Goal: Information Seeking & Learning: Check status

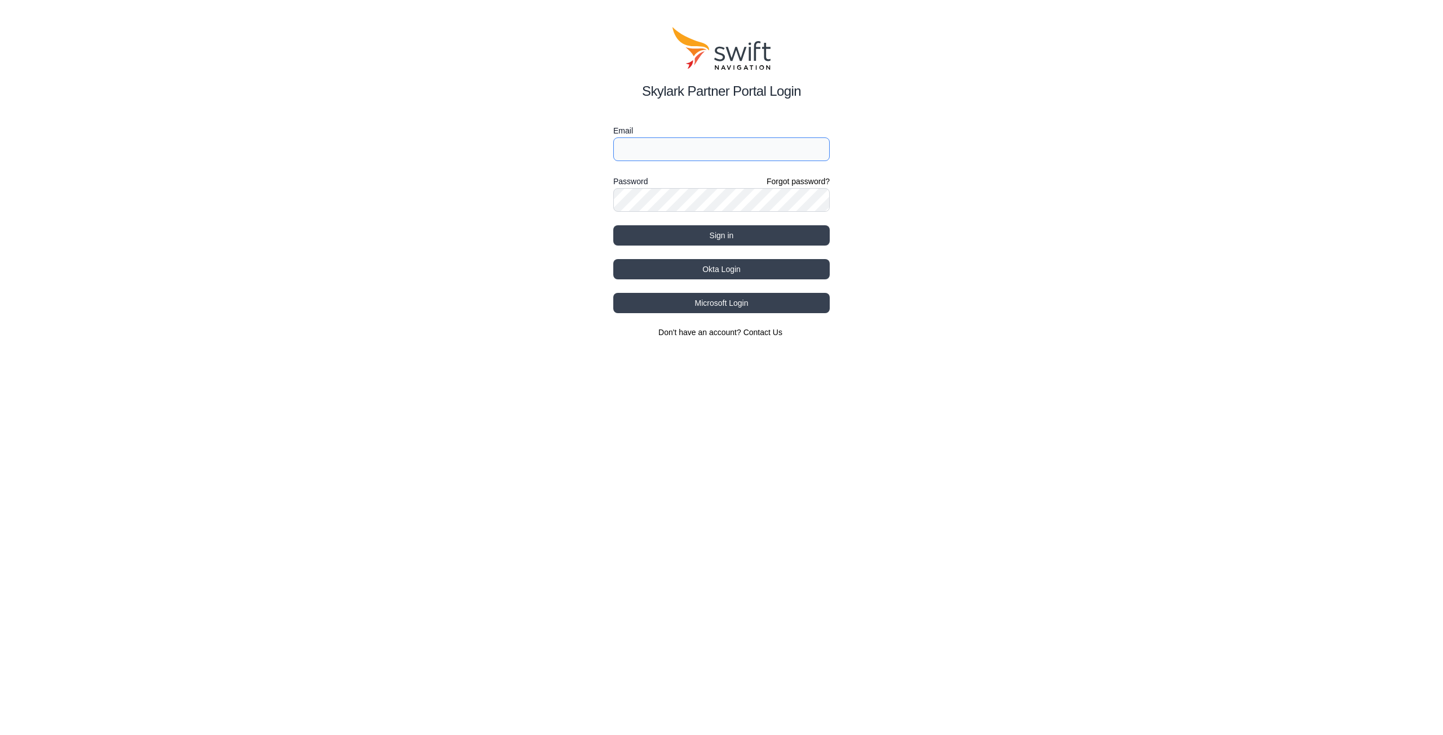
click at [648, 149] on input "Email" at bounding box center [721, 149] width 216 height 24
type input "[PERSON_NAME][EMAIL_ADDRESS][DOMAIN_NAME]"
click at [694, 241] on button "Sign in" at bounding box center [721, 235] width 216 height 20
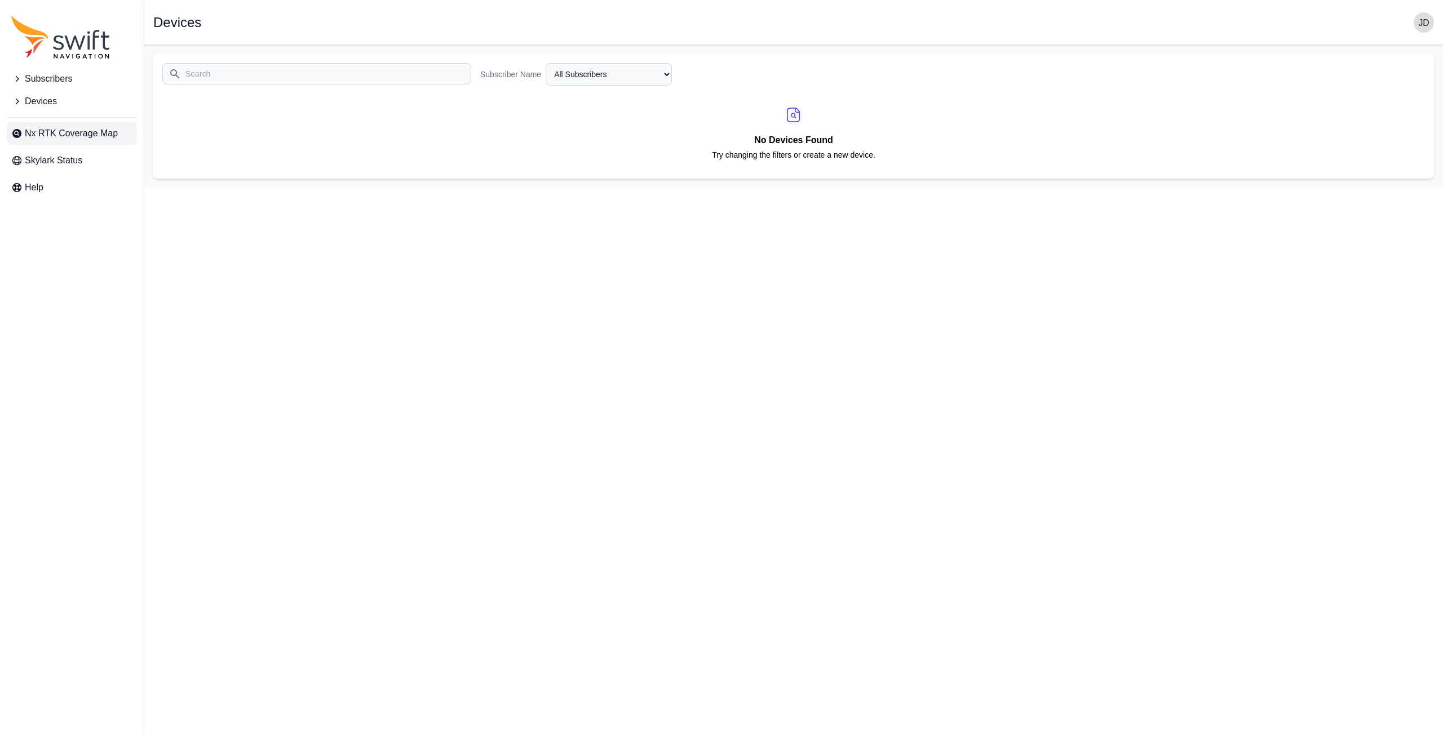
click at [79, 124] on link "Nx RTK Coverage Map" at bounding box center [72, 133] width 130 height 23
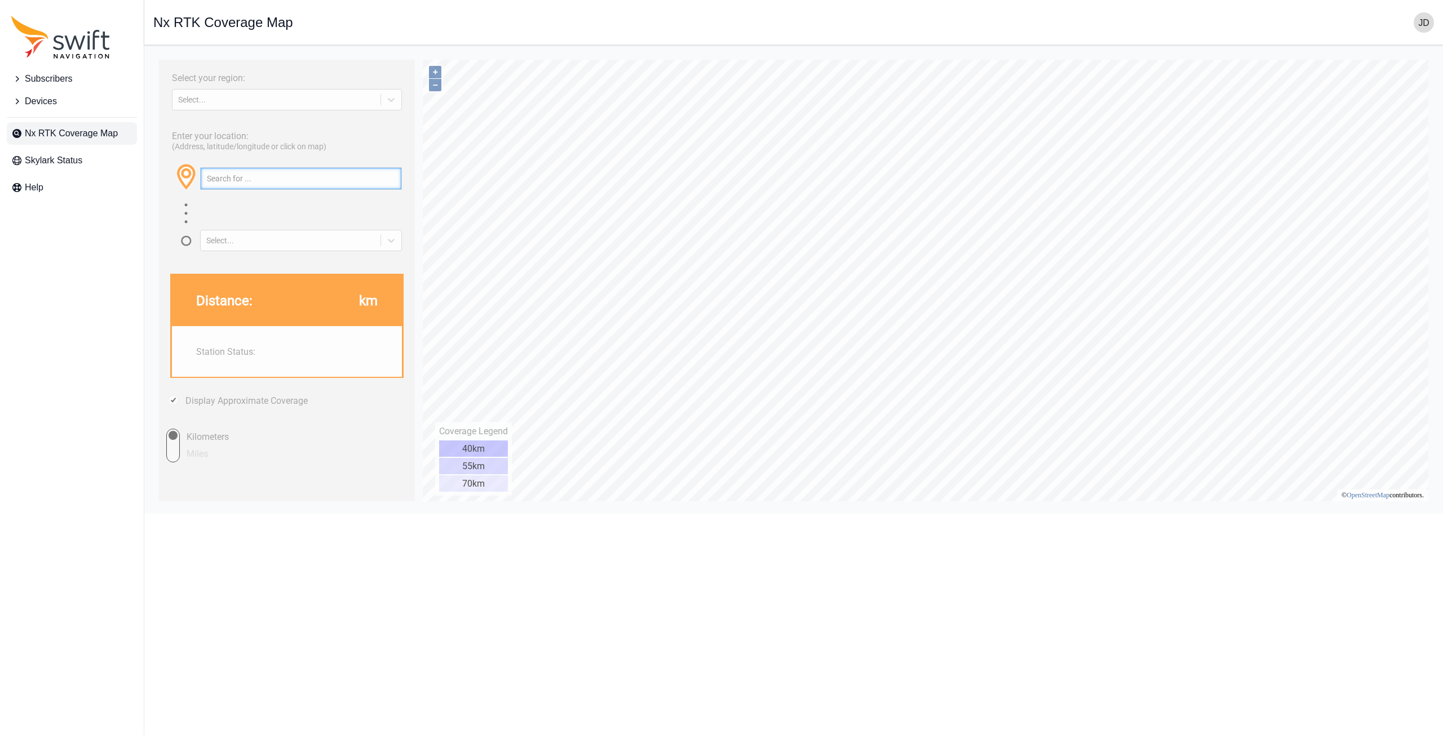
click at [284, 184] on input "text" at bounding box center [301, 178] width 201 height 21
type input "whistler"
click at [389, 178] on button "button" at bounding box center [392, 178] width 19 height 21
click at [301, 100] on div "Select..." at bounding box center [276, 99] width 197 height 9
click at [285, 145] on div "[GEOGRAPHIC_DATA]" at bounding box center [287, 144] width 230 height 18
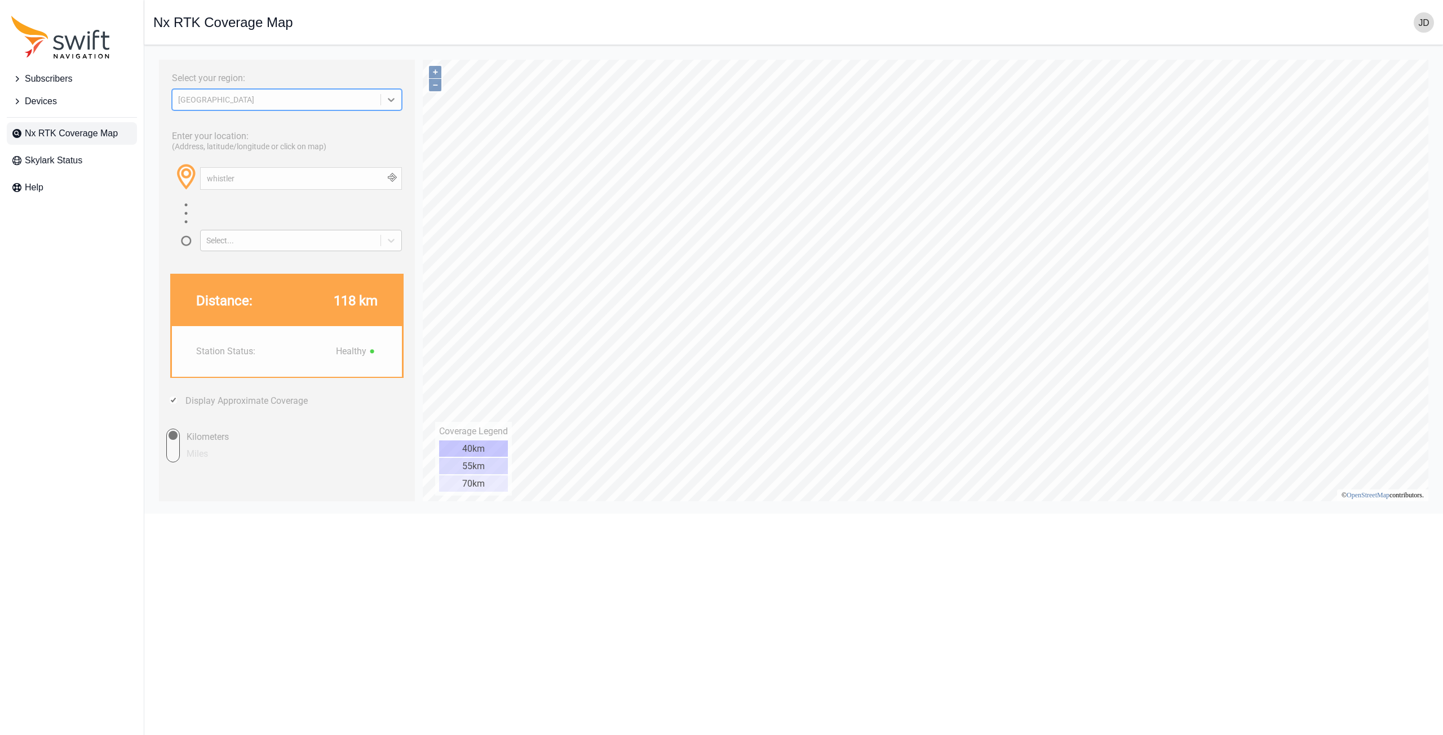
click at [300, 245] on div "Select..." at bounding box center [290, 240] width 168 height 9
click at [301, 245] on div "Select..." at bounding box center [290, 240] width 168 height 9
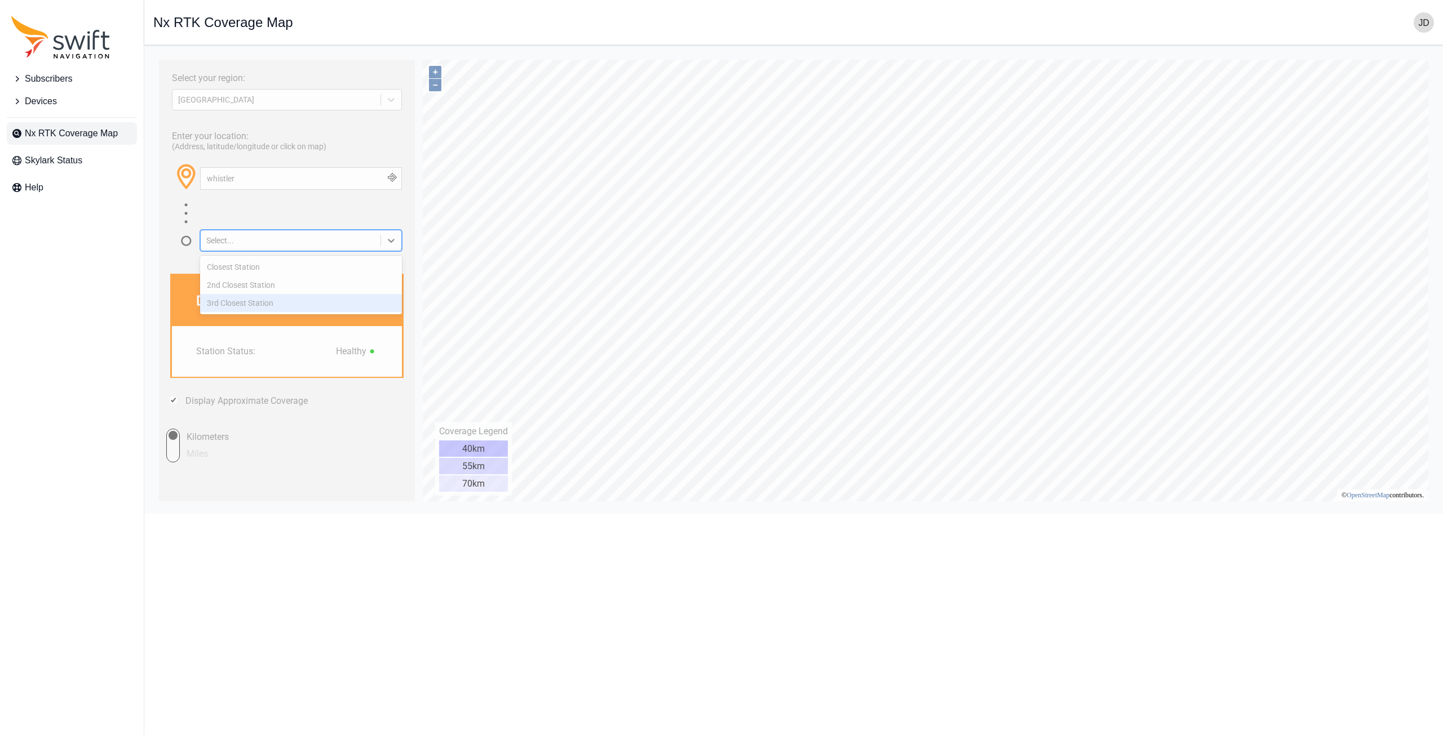
click at [291, 312] on div "3rd Closest Station" at bounding box center [301, 303] width 202 height 18
click at [304, 235] on div "3rd Closest Station" at bounding box center [291, 240] width 180 height 11
click at [270, 277] on div "2nd Closest Station" at bounding box center [301, 285] width 202 height 18
click at [291, 240] on div "2nd Closest Station" at bounding box center [290, 240] width 168 height 9
click at [290, 264] on div "Closest Station" at bounding box center [301, 267] width 202 height 18
